Goal: Task Accomplishment & Management: Manage account settings

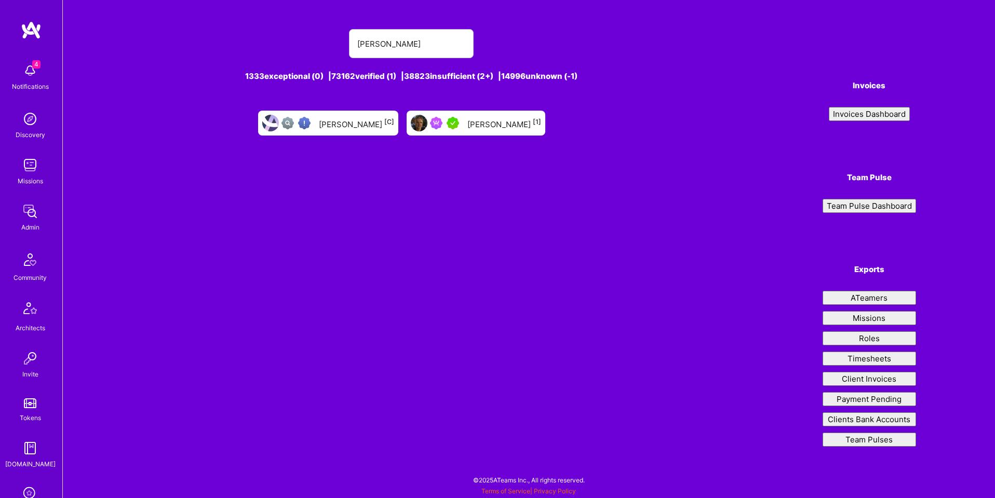
type input "[PERSON_NAME]"
click at [505, 124] on div "[PERSON_NAME] [1]" at bounding box center [504, 122] width 74 height 13
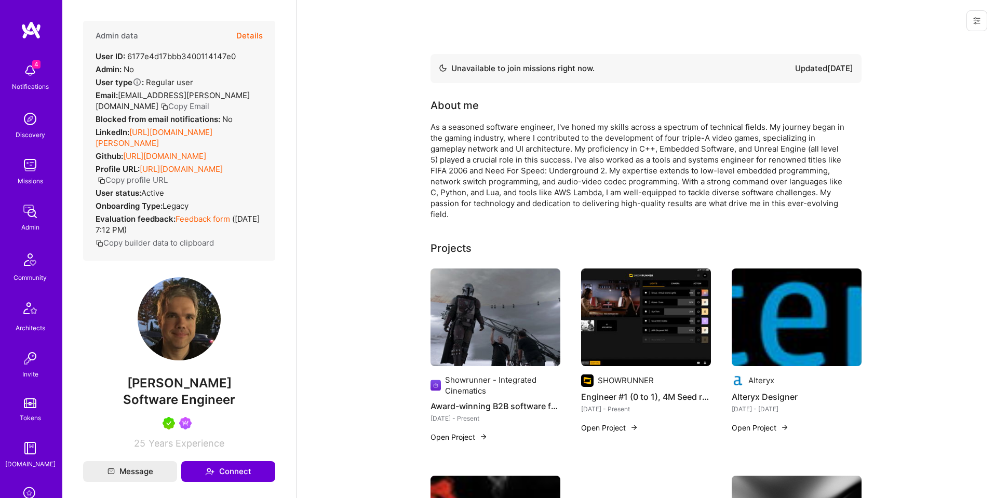
click at [974, 22] on icon at bounding box center [976, 21] width 8 height 8
click at [244, 21] on button "Details" at bounding box center [249, 36] width 26 height 30
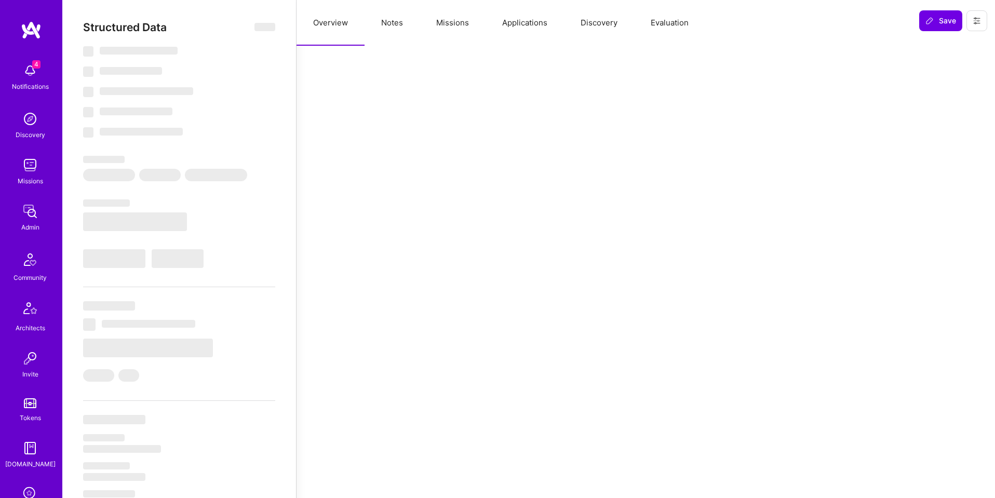
click at [459, 21] on button "Missions" at bounding box center [452, 23] width 66 height 46
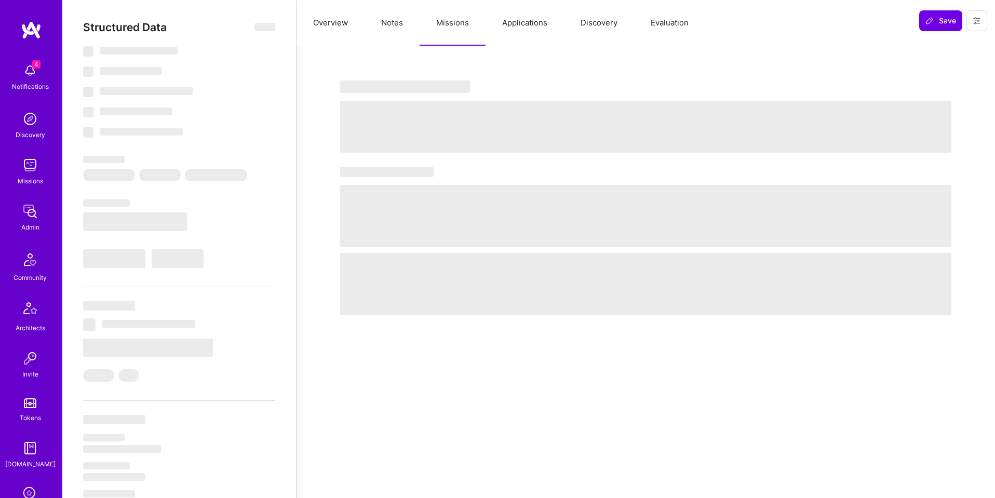
select select "Not Available"
select select "3 Months"
select select "5"
select select "4"
select select "7"
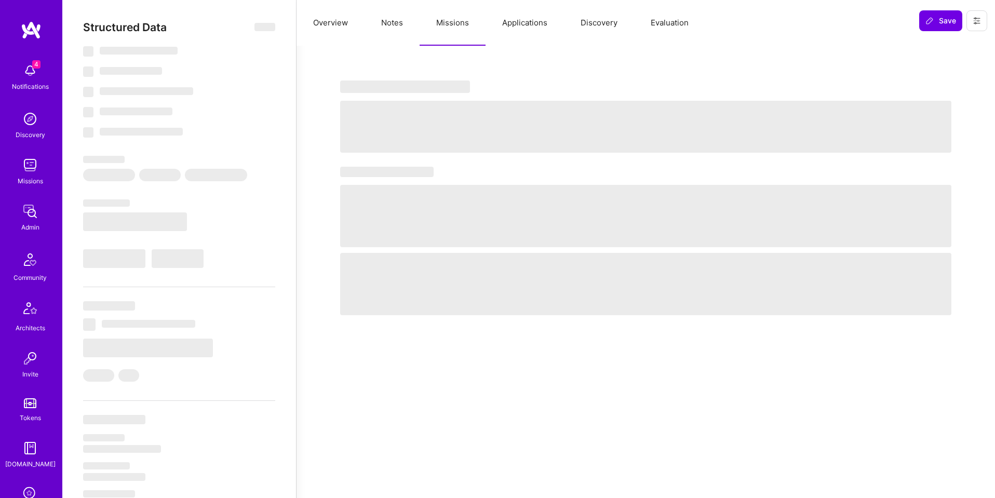
select select "7"
select select "CA"
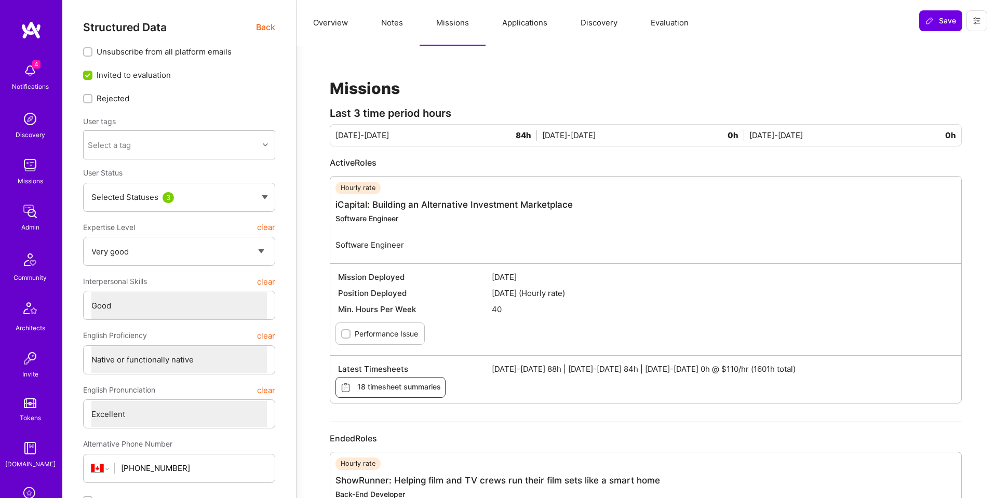
drag, startPoint x: 975, startPoint y: 20, endPoint x: 969, endPoint y: 23, distance: 6.8
click at [975, 20] on icon at bounding box center [976, 21] width 8 height 8
click at [924, 46] on button "Login as [PERSON_NAME]" at bounding box center [932, 44] width 110 height 26
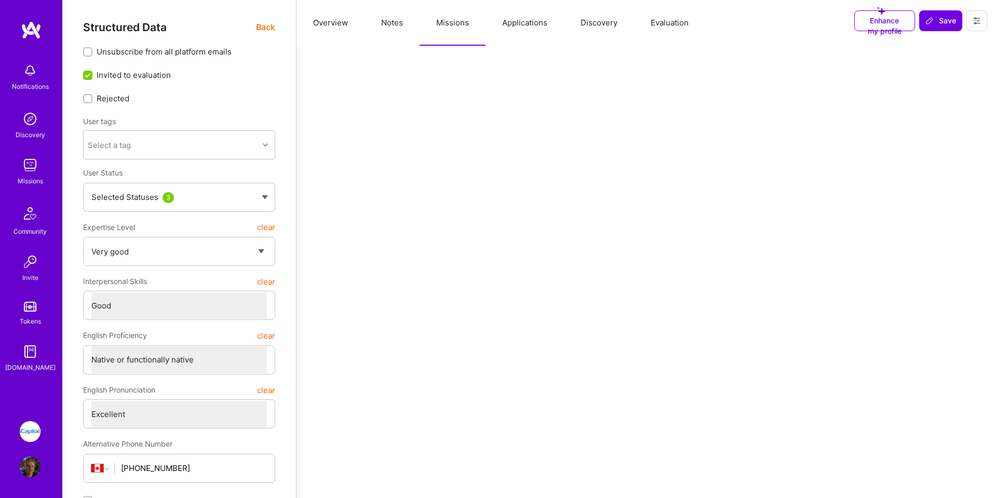
scroll to position [1, 0]
